Goal: Navigation & Orientation: Find specific page/section

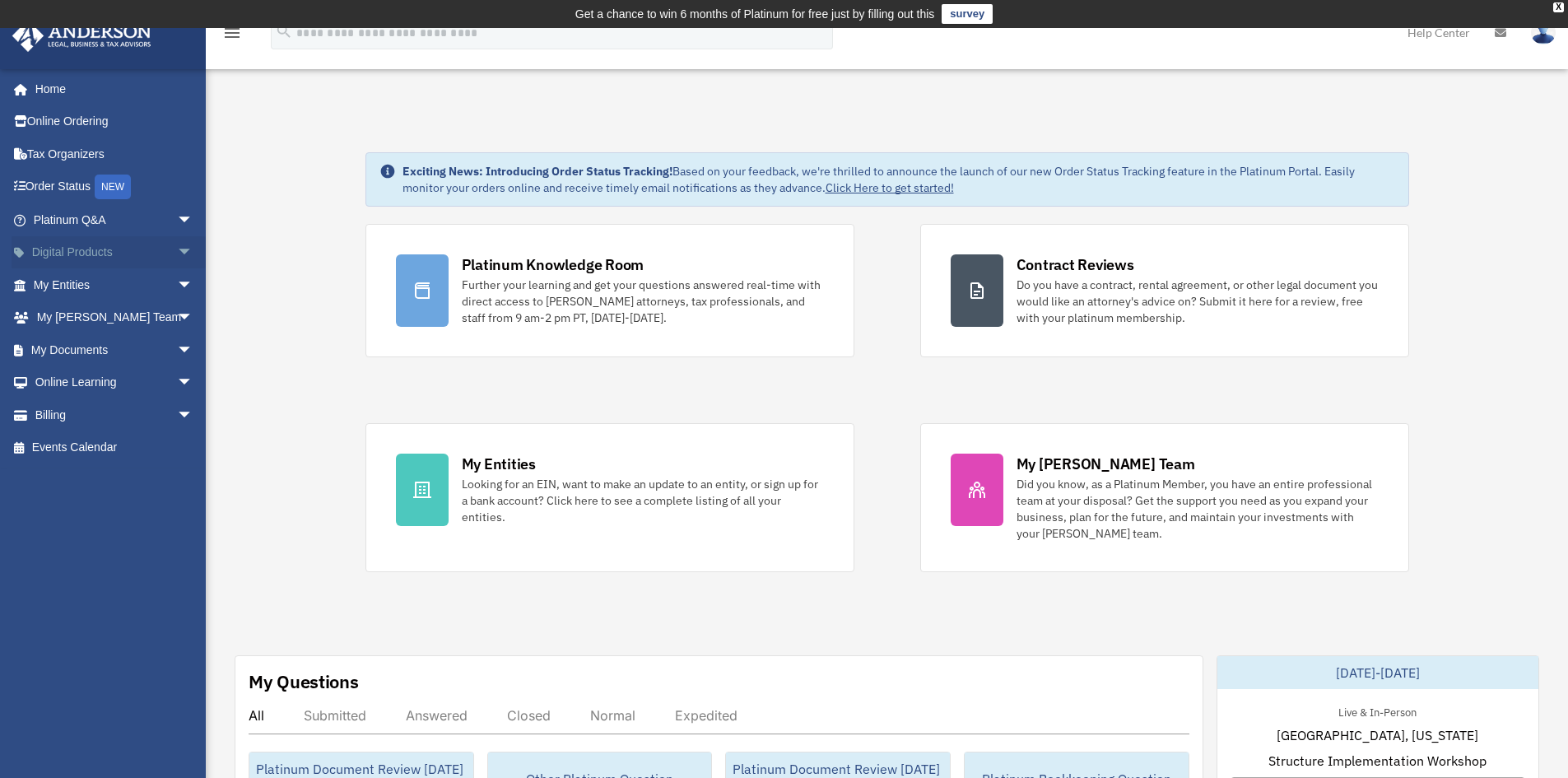
click at [177, 255] on span "arrow_drop_down" at bounding box center [193, 253] width 33 height 34
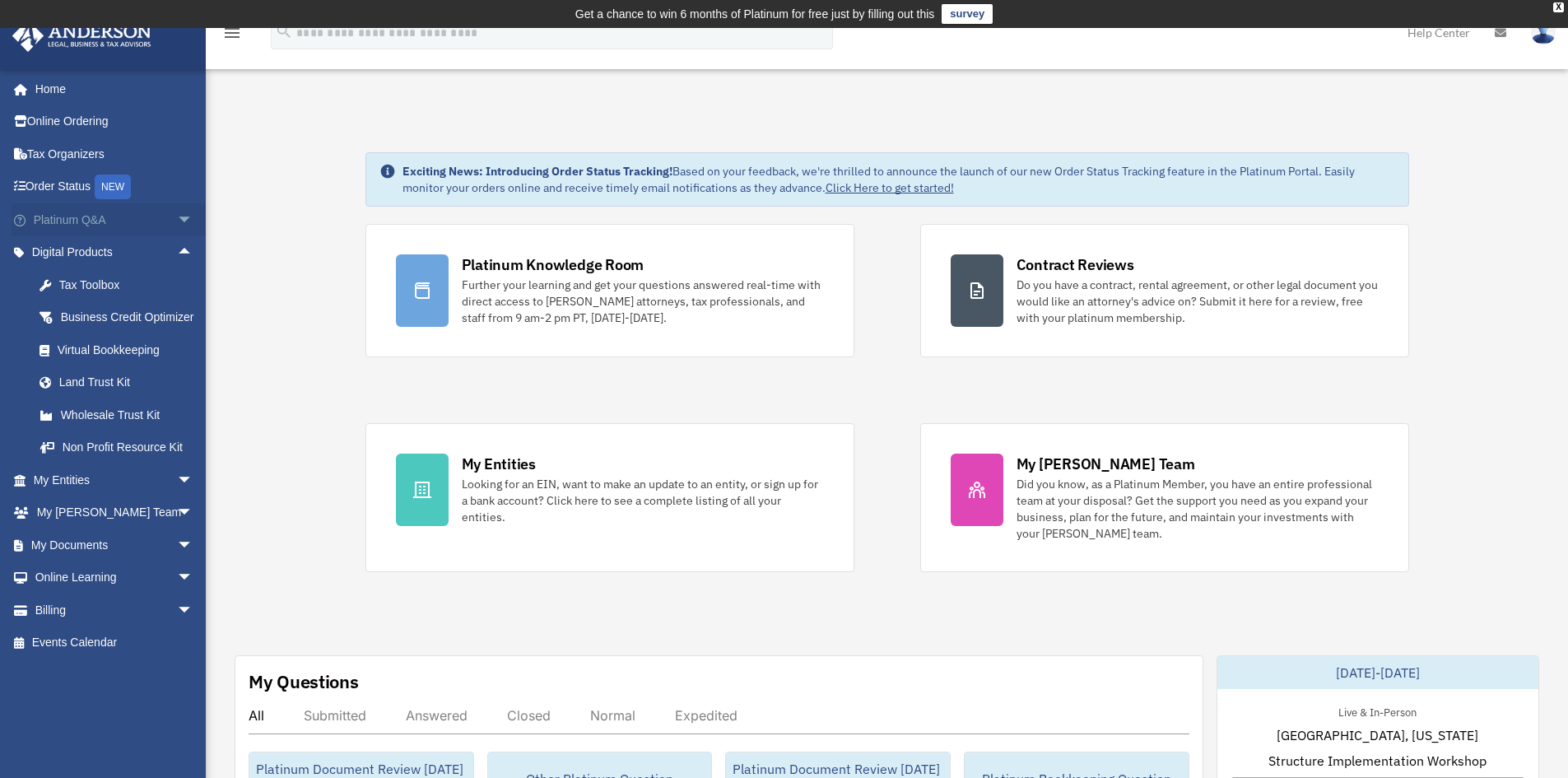
click at [182, 221] on span "arrow_drop_down" at bounding box center [193, 220] width 33 height 34
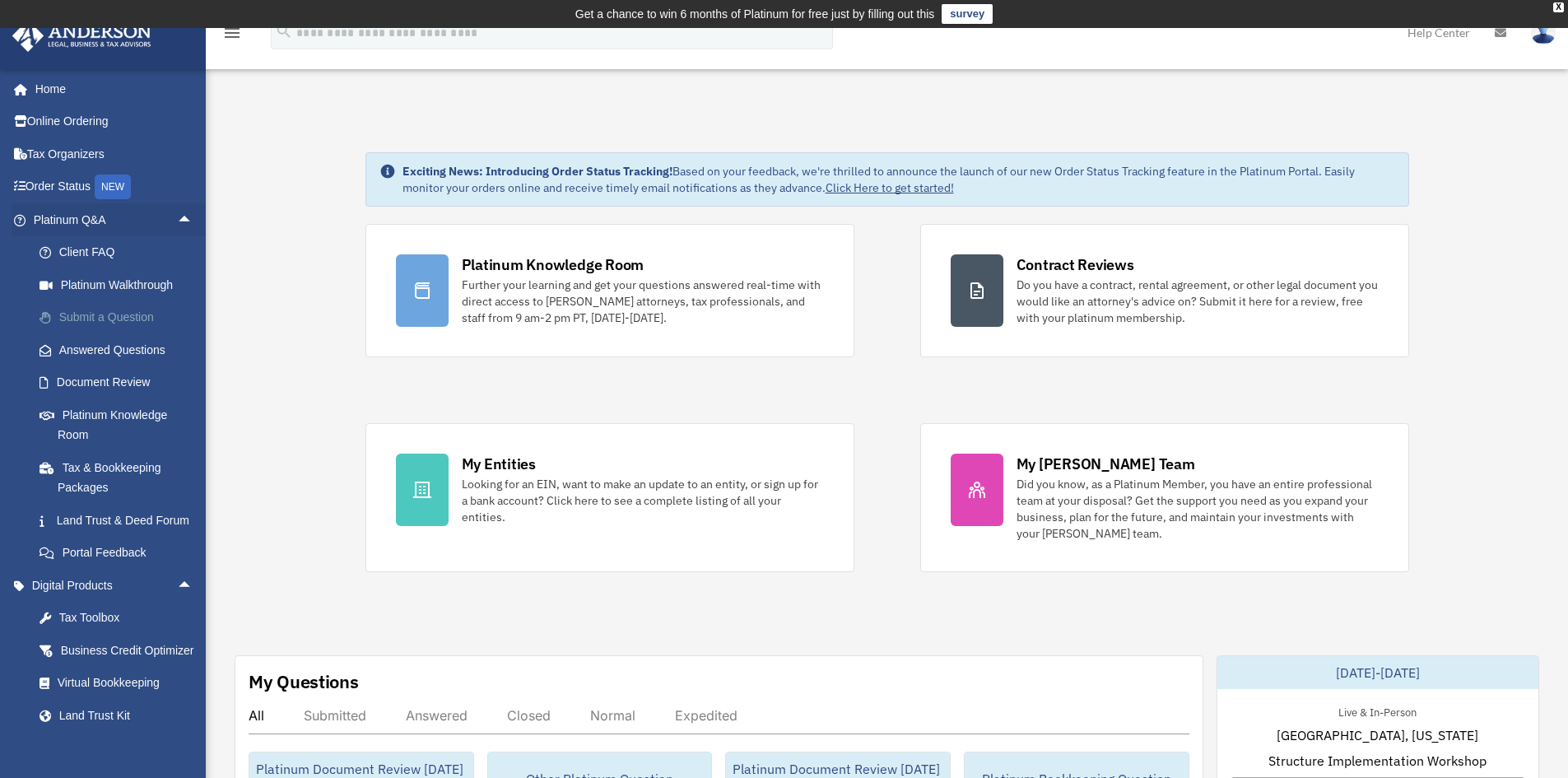
click at [129, 324] on link "Submit a Question" at bounding box center [120, 318] width 195 height 33
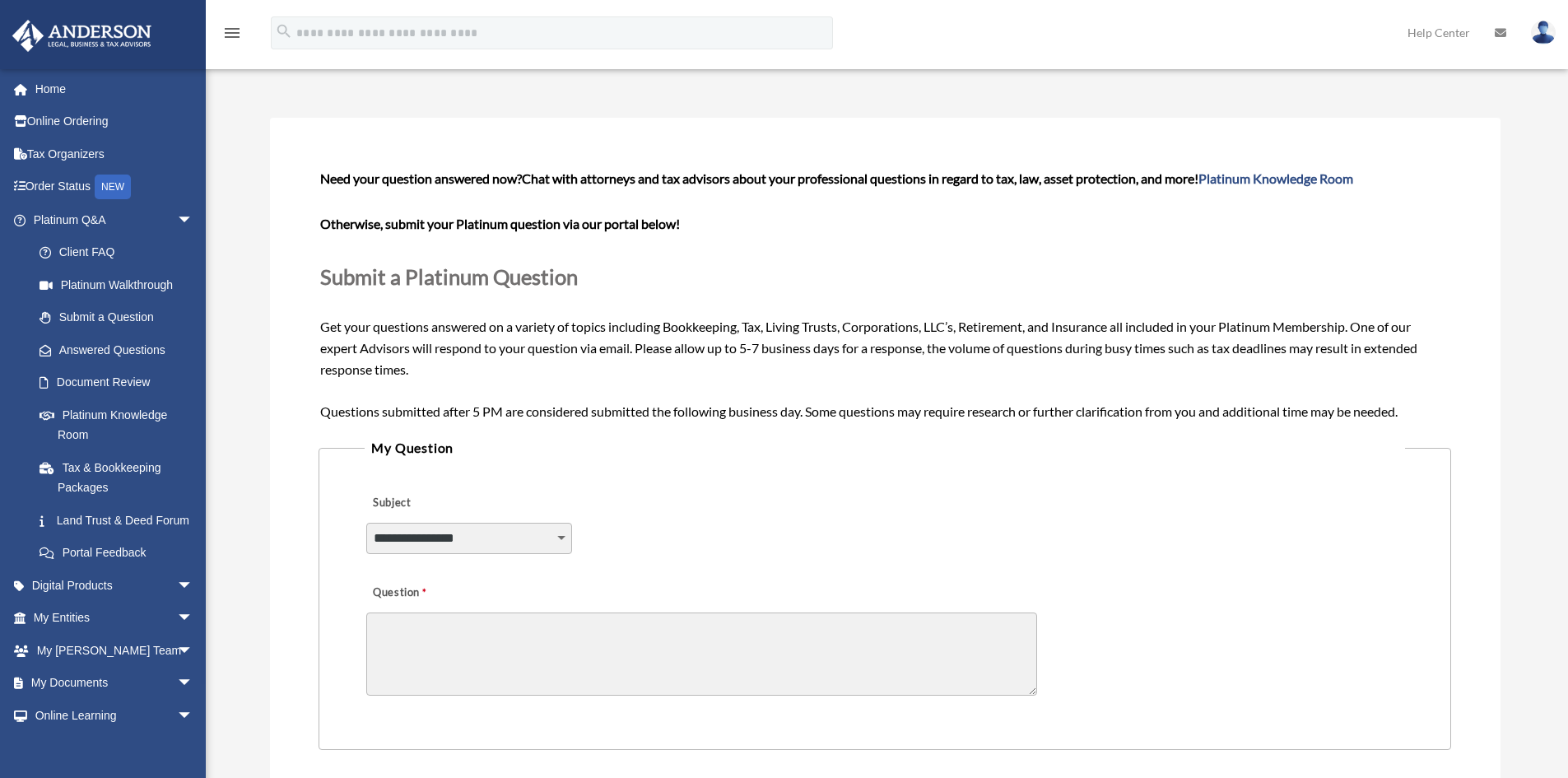
scroll to position [165, 0]
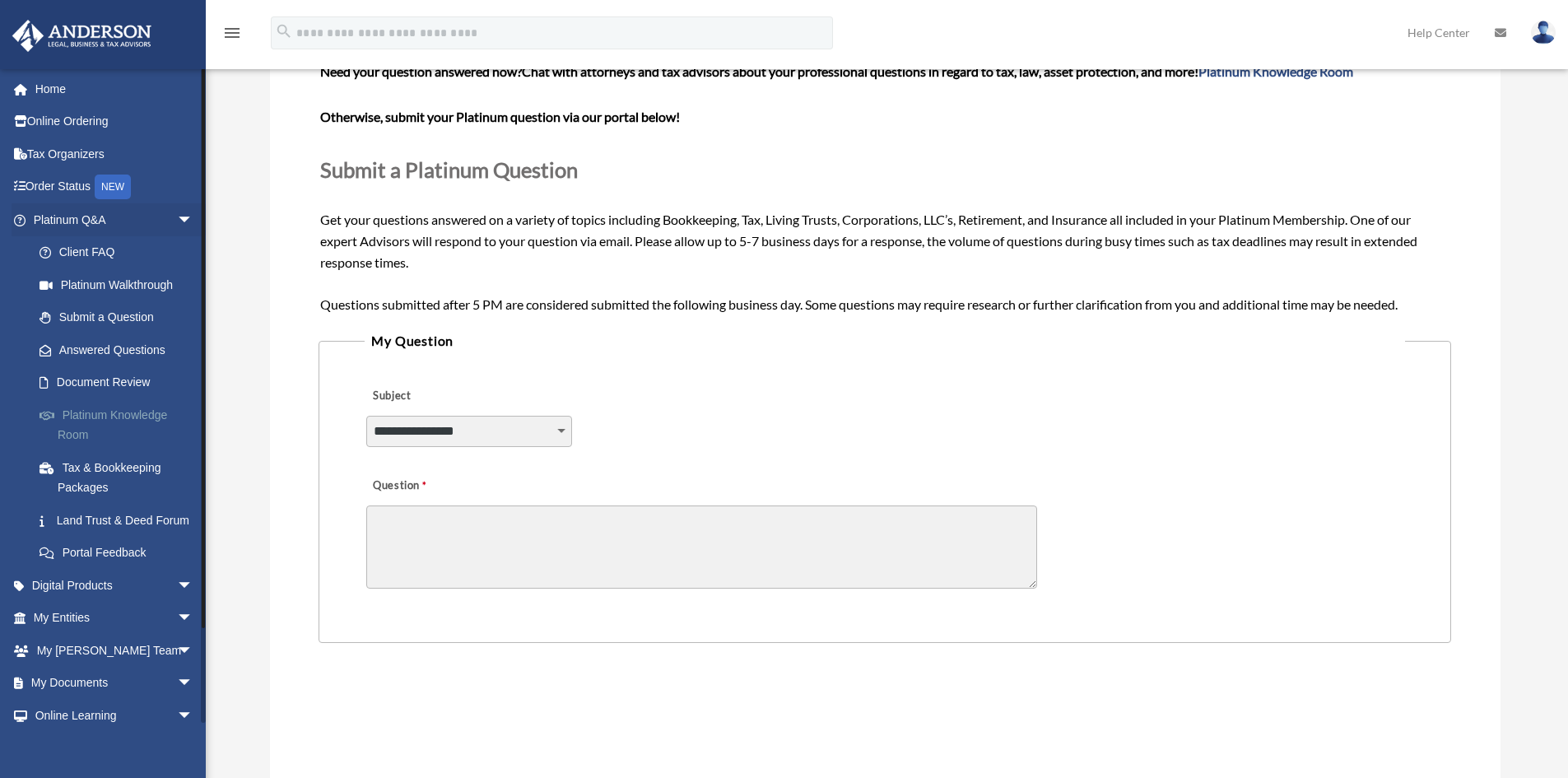
click at [80, 434] on link "Platinum Knowledge Room" at bounding box center [120, 424] width 195 height 53
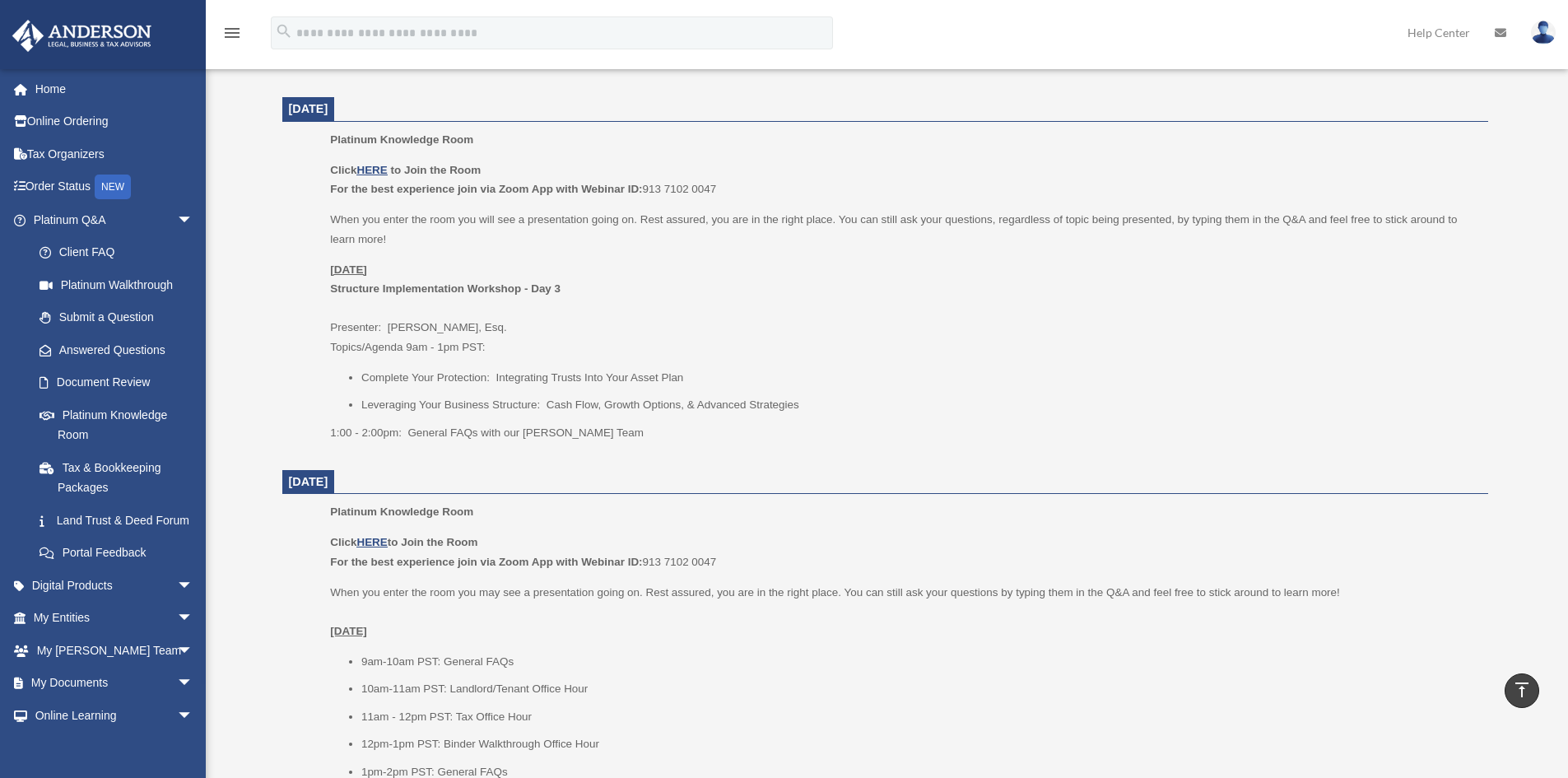
scroll to position [1646, 0]
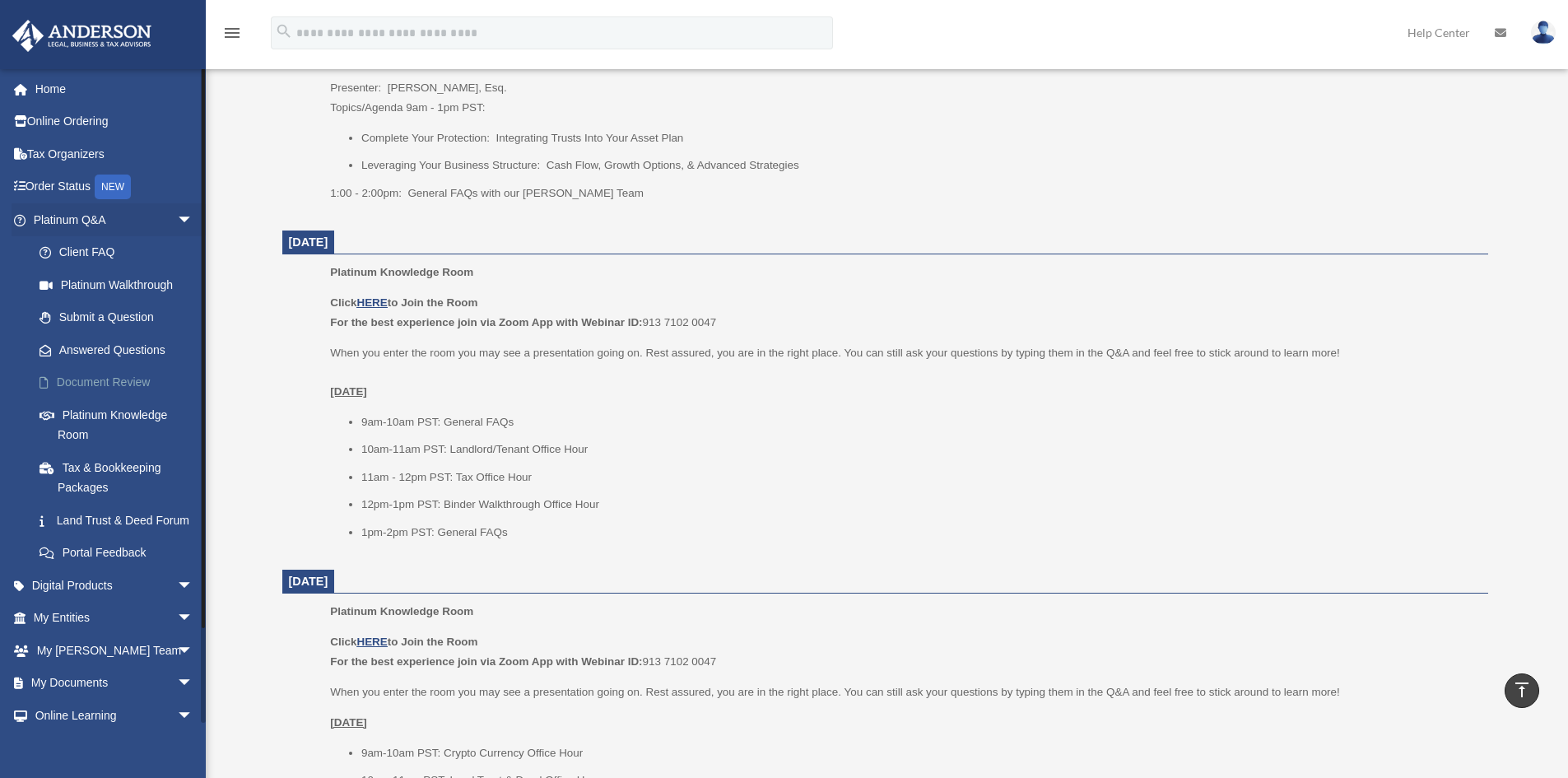
click at [136, 389] on link "Document Review" at bounding box center [120, 382] width 195 height 33
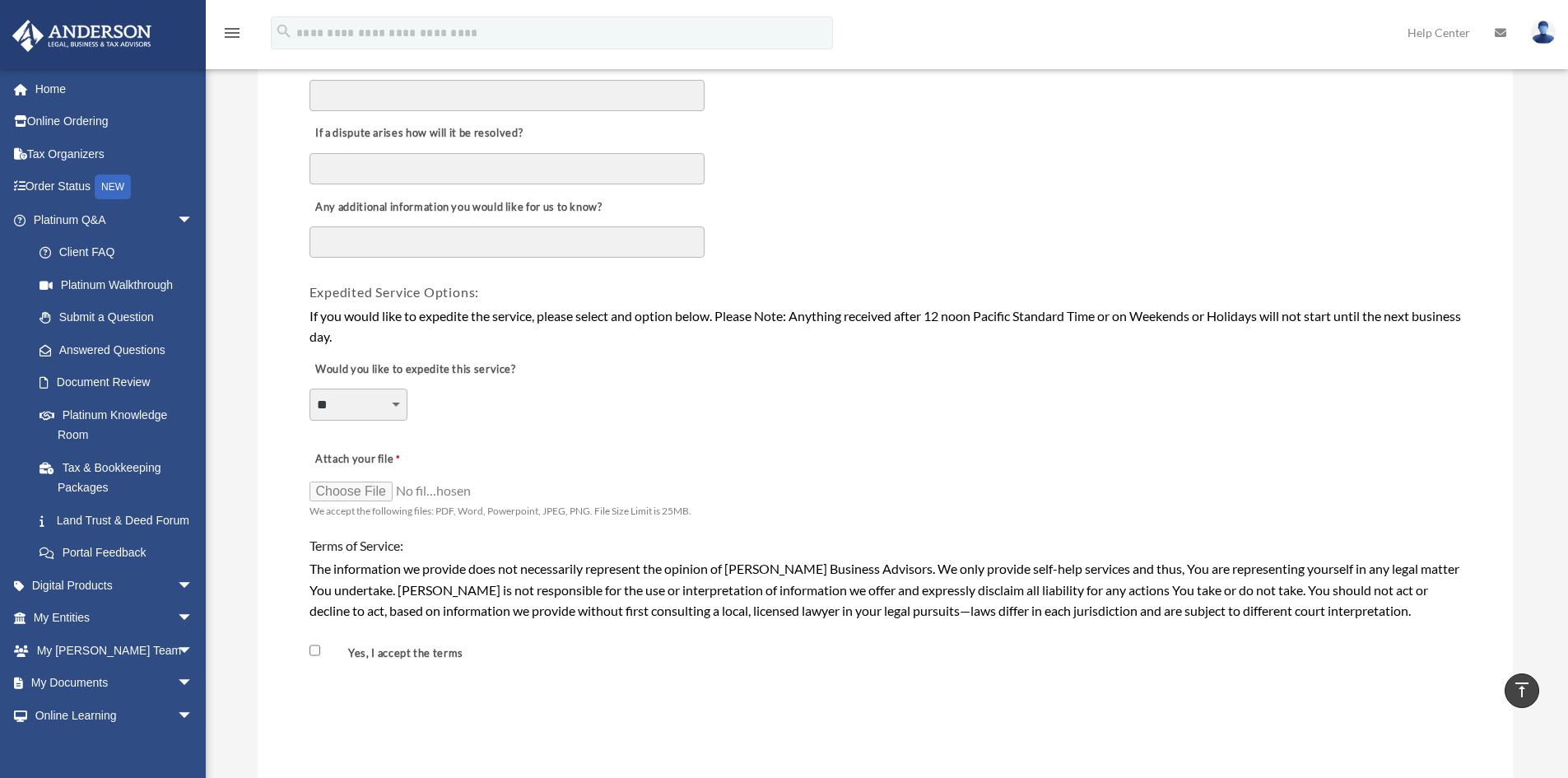
scroll to position [987, 0]
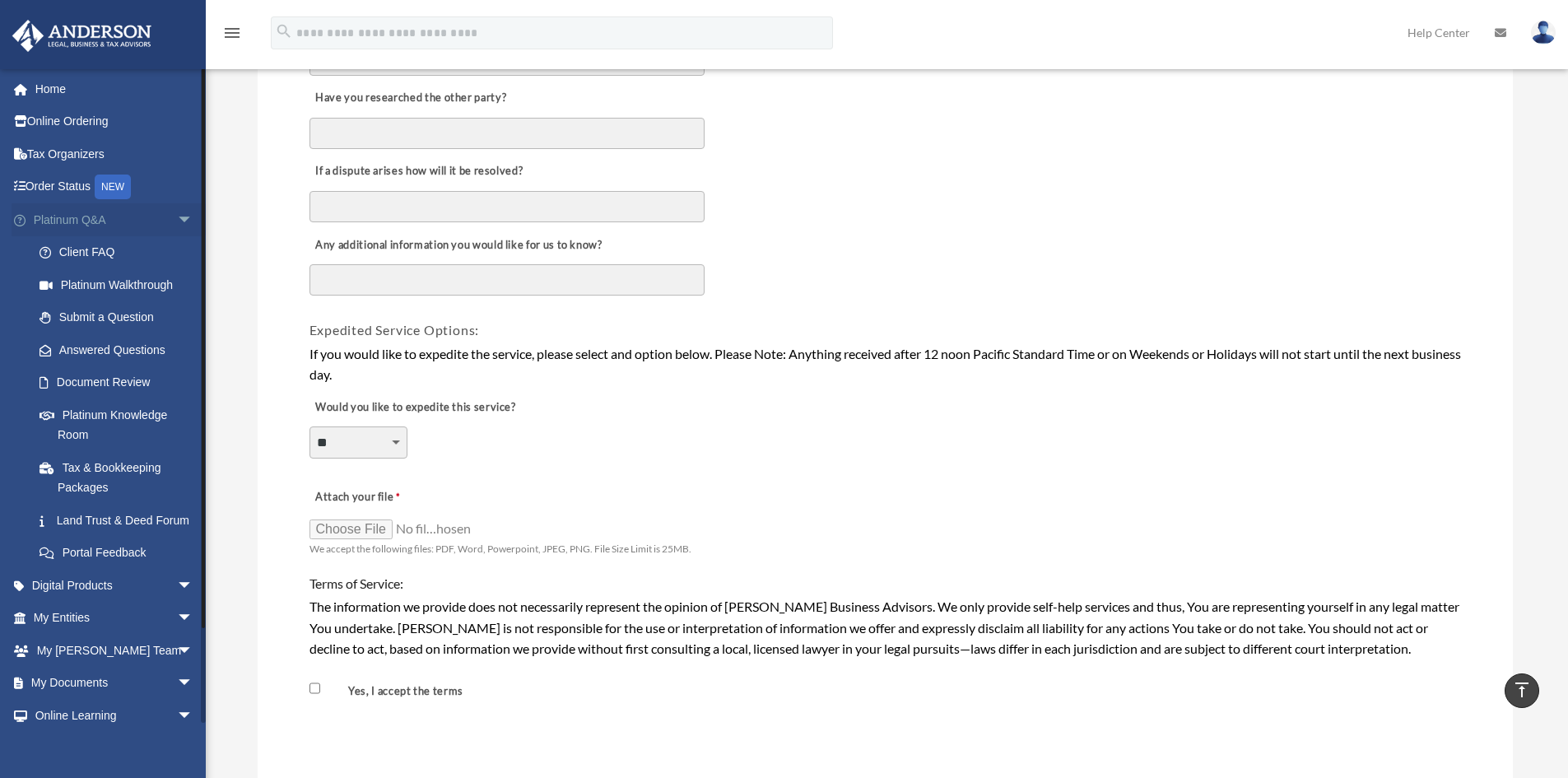
click at [179, 220] on span "arrow_drop_down" at bounding box center [193, 220] width 33 height 34
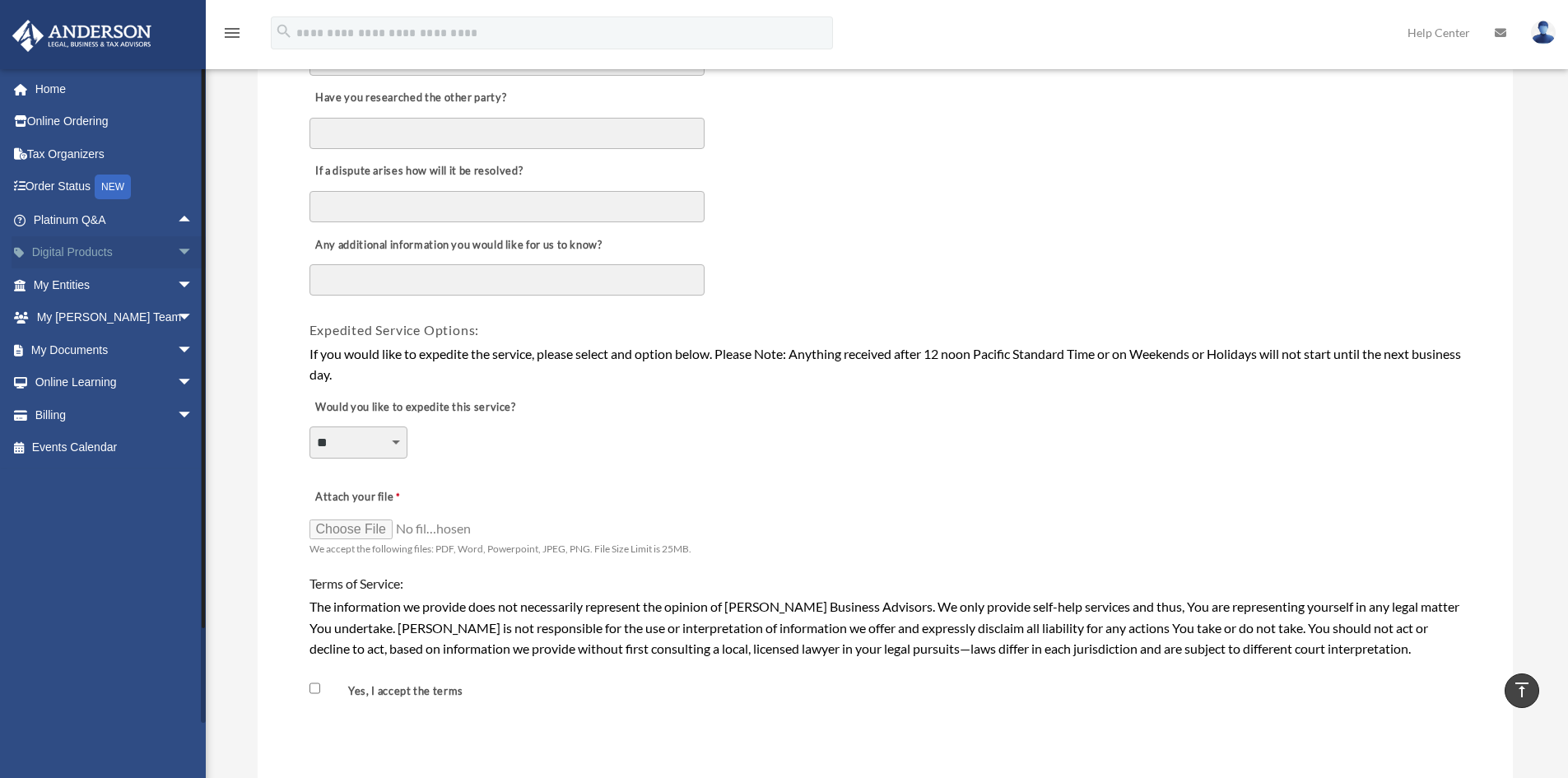
click at [177, 254] on span "arrow_drop_down" at bounding box center [193, 253] width 33 height 34
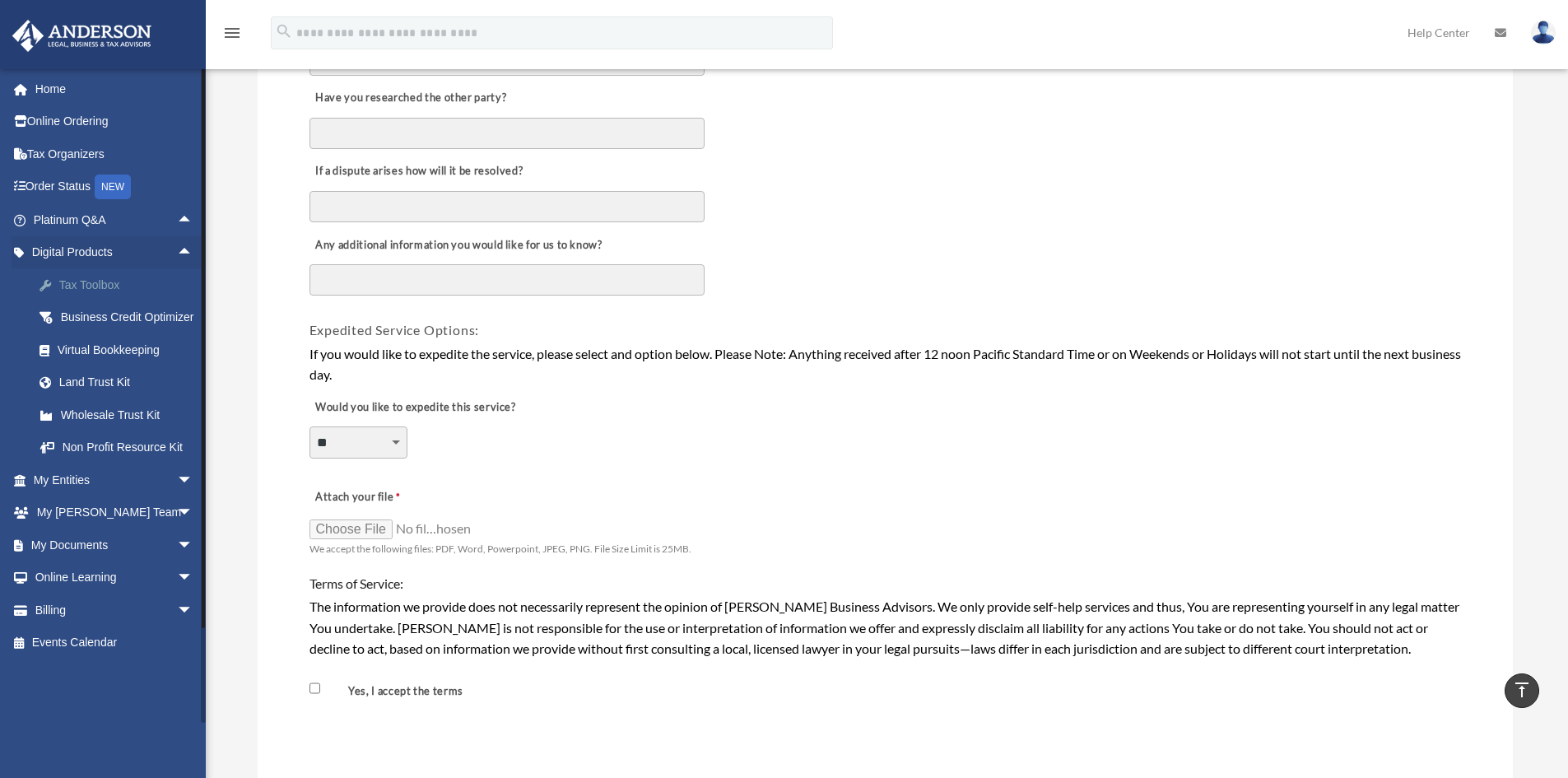
click at [93, 290] on div "Tax Toolbox" at bounding box center [128, 285] width 140 height 21
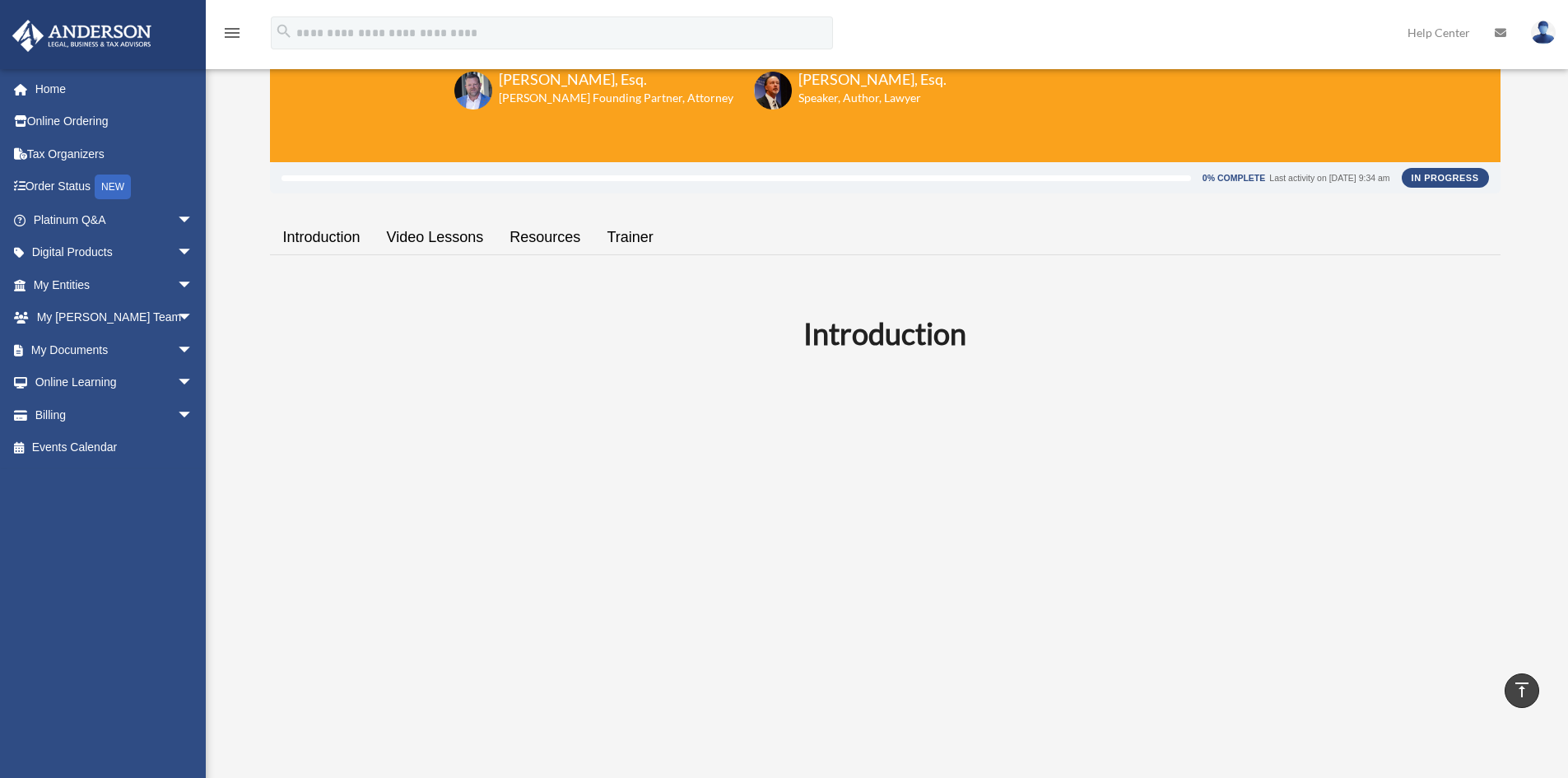
scroll to position [165, 0]
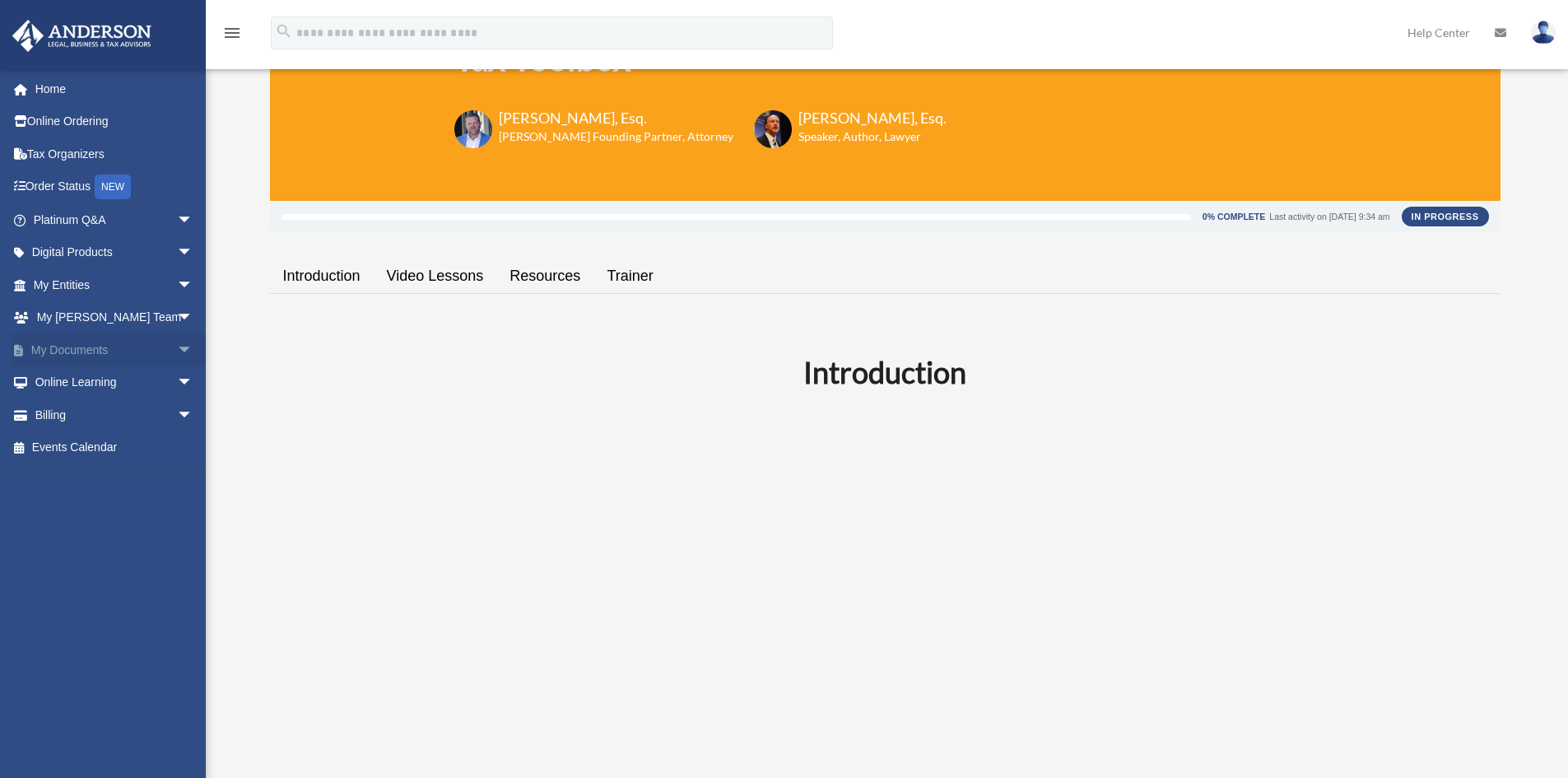
click at [177, 353] on span "arrow_drop_down" at bounding box center [193, 350] width 33 height 34
